Goal: Information Seeking & Learning: Learn about a topic

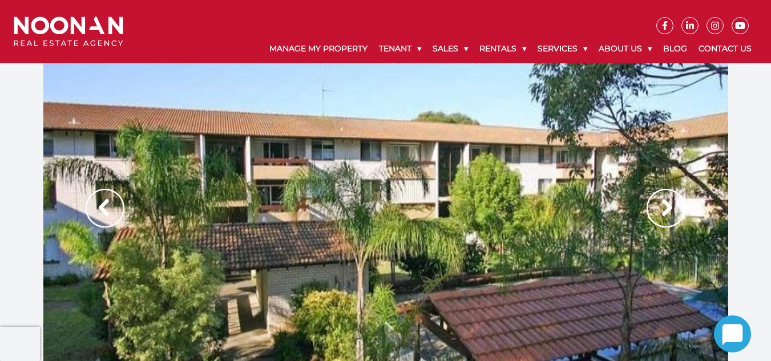
click at [763, 273] on div at bounding box center [385, 220] width 771 height 314
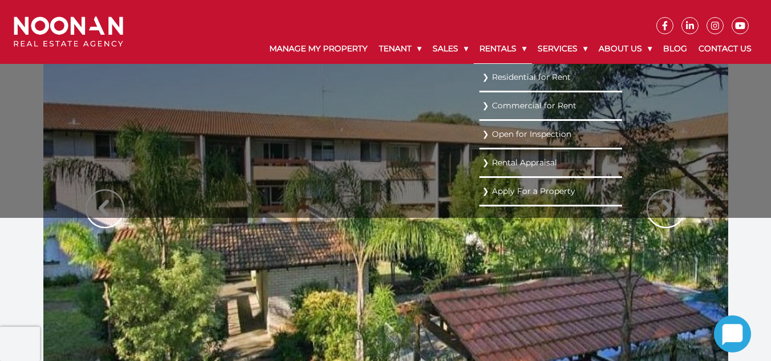
click at [519, 46] on link "Rentals" at bounding box center [503, 49] width 58 height 30
click at [525, 76] on link "Residential for Rent" at bounding box center [550, 76] width 137 height 15
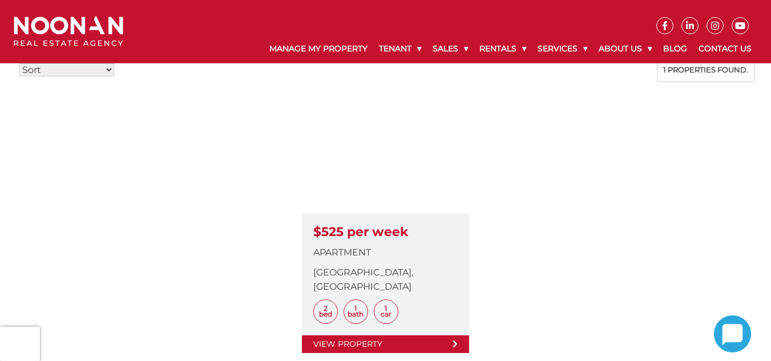
scroll to position [328, 0]
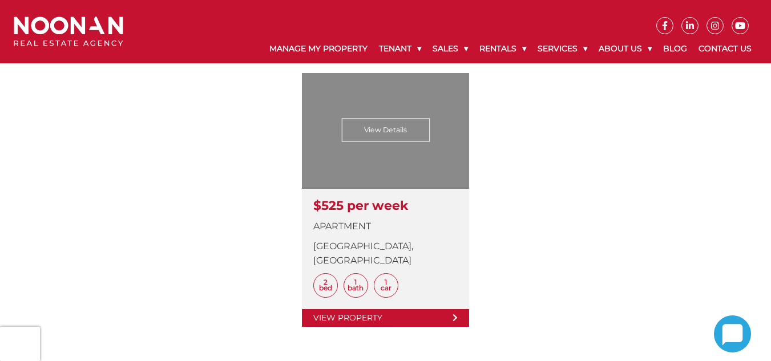
click at [448, 302] on link at bounding box center [385, 200] width 167 height 254
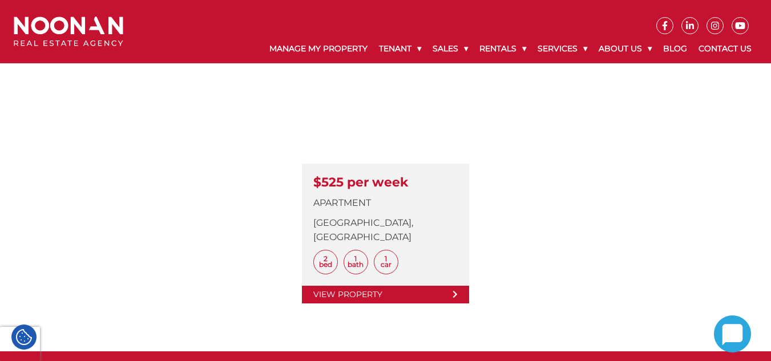
scroll to position [357, 0]
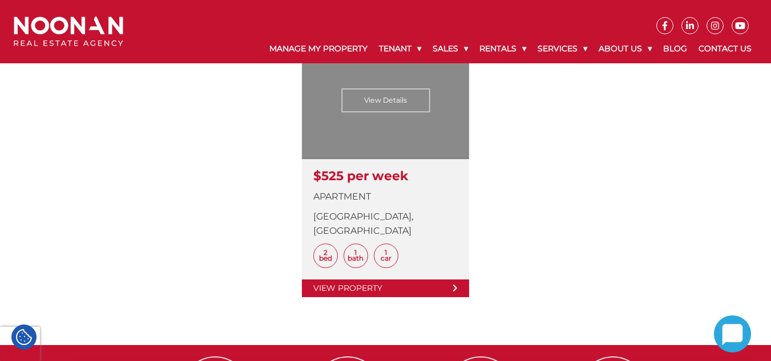
click at [453, 273] on link at bounding box center [385, 170] width 167 height 254
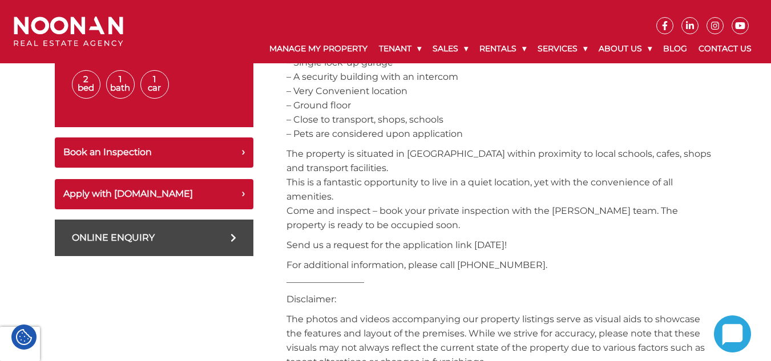
scroll to position [570, 0]
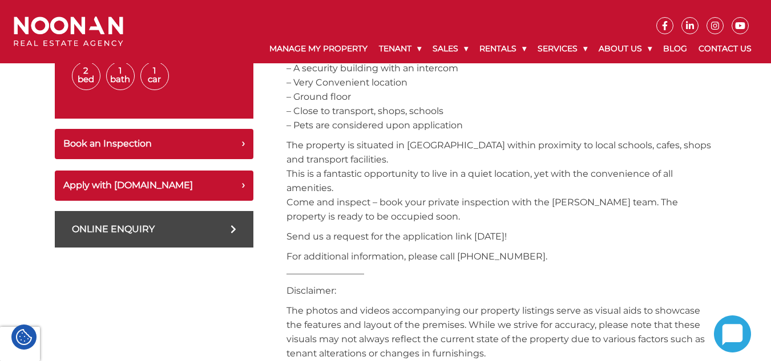
drag, startPoint x: 774, startPoint y: 47, endPoint x: 794, endPoint y: 126, distance: 81.3
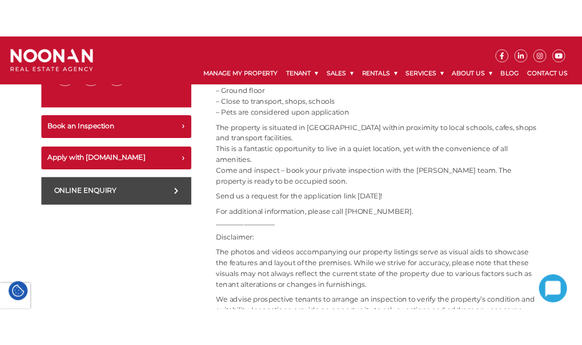
scroll to position [632, 0]
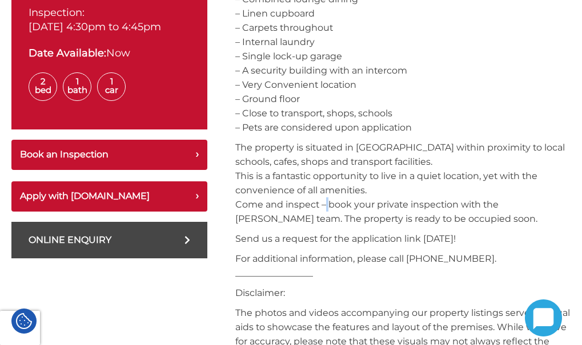
click at [292, 152] on p "The property is situated in [GEOGRAPHIC_DATA] within proximity to local schools…" at bounding box center [402, 183] width 335 height 86
copy p "–"
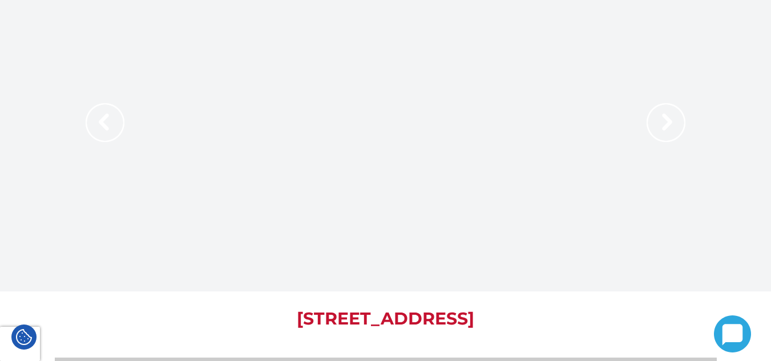
scroll to position [0, 0]
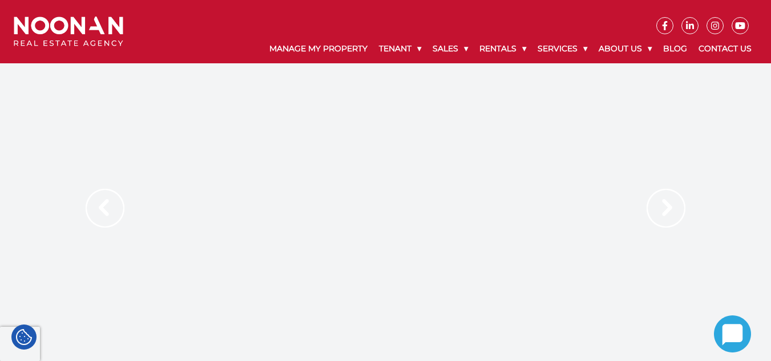
click at [663, 199] on img at bounding box center [666, 208] width 39 height 39
click at [665, 208] on img at bounding box center [666, 208] width 39 height 39
click at [666, 214] on img at bounding box center [666, 208] width 39 height 39
click at [548, 235] on div at bounding box center [385, 220] width 685 height 314
click at [653, 208] on img at bounding box center [666, 208] width 39 height 39
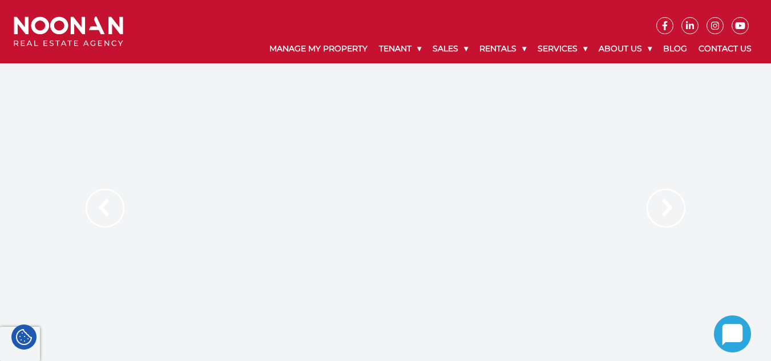
click at [661, 211] on img at bounding box center [666, 208] width 39 height 39
click at [477, 230] on div at bounding box center [385, 220] width 685 height 314
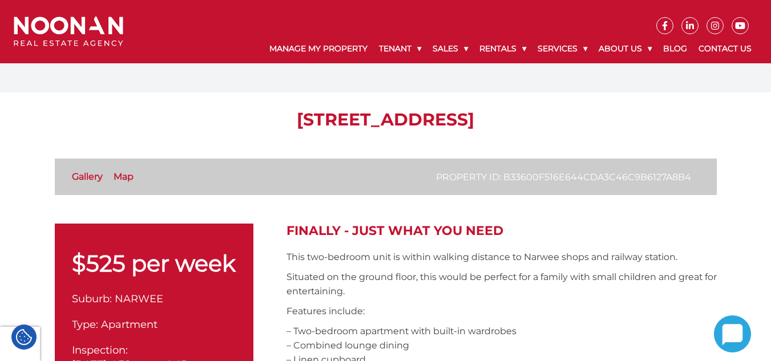
scroll to position [222, 0]
click at [88, 171] on link "Gallery" at bounding box center [87, 176] width 31 height 11
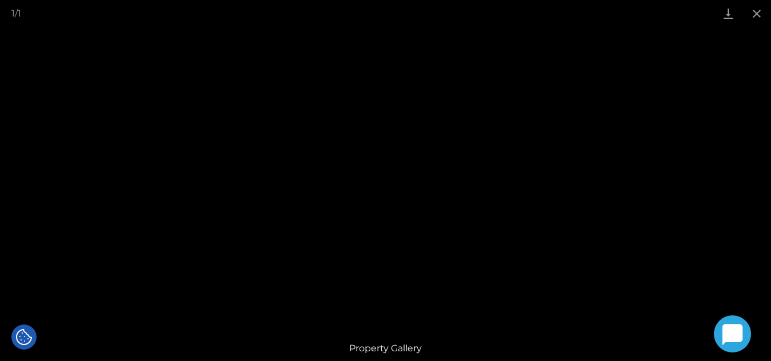
scroll to position [210, 0]
click at [755, 17] on button "Close gallery" at bounding box center [757, 13] width 29 height 27
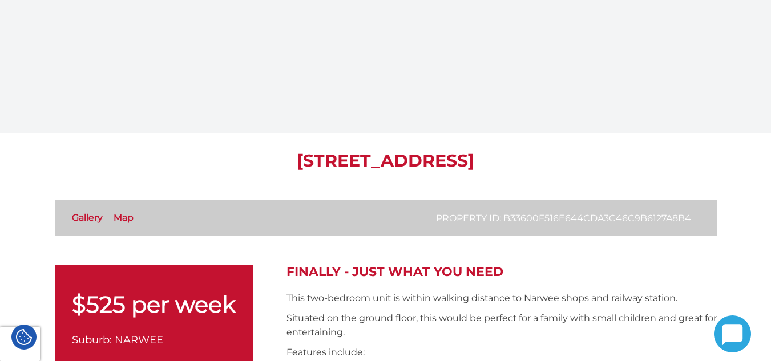
scroll to position [0, 0]
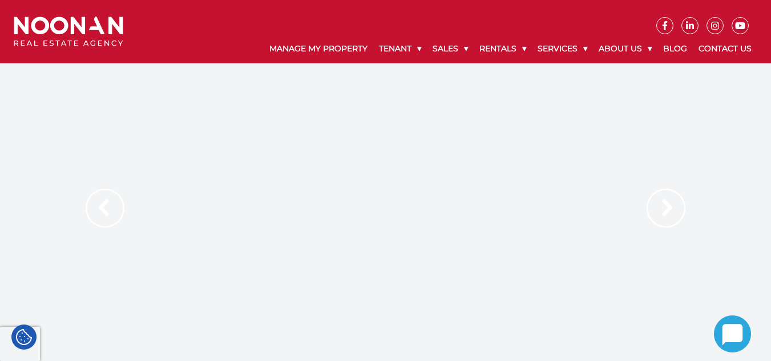
click at [469, 180] on div at bounding box center [385, 220] width 685 height 314
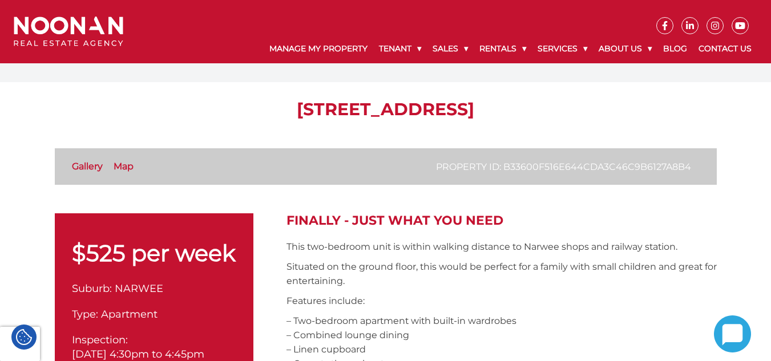
scroll to position [269, 0]
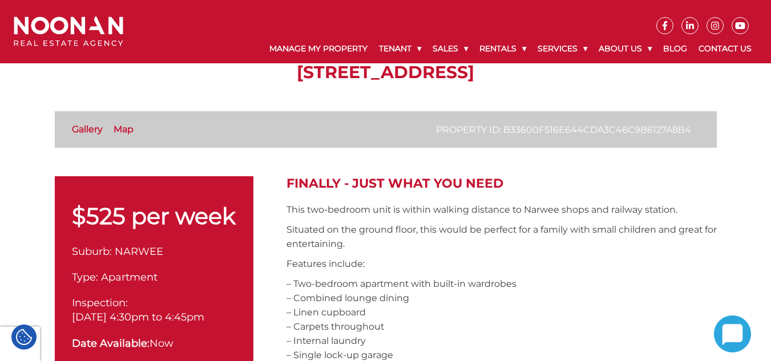
click at [82, 124] on link "Gallery" at bounding box center [87, 129] width 31 height 11
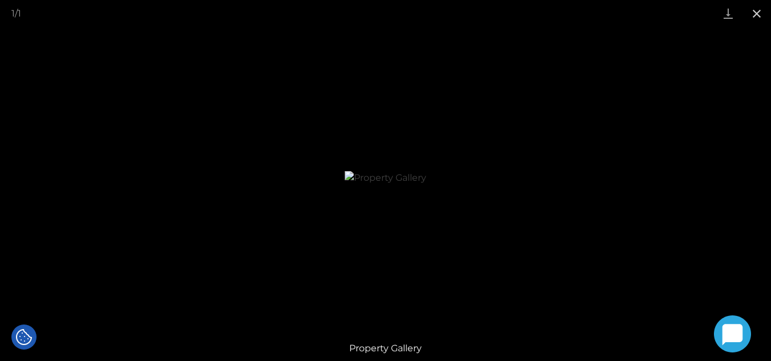
click at [756, 14] on button "Close gallery" at bounding box center [757, 13] width 29 height 27
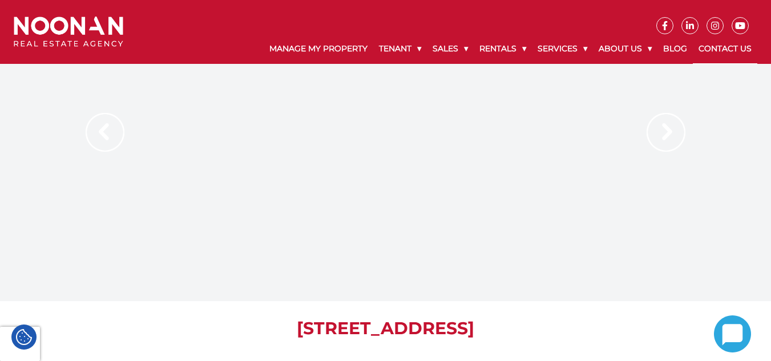
scroll to position [0, 0]
